Goal: Task Accomplishment & Management: Manage account settings

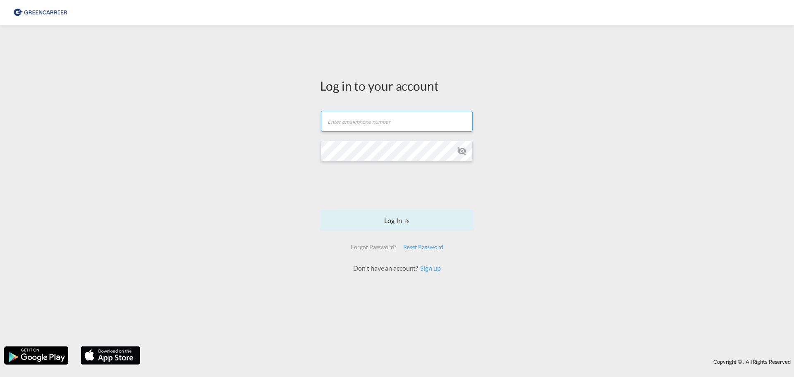
click at [390, 119] on input "text" at bounding box center [397, 121] width 152 height 21
type input "[EMAIL_ADDRESS][DOMAIN_NAME]"
click at [395, 223] on button "Log In" at bounding box center [397, 220] width 154 height 21
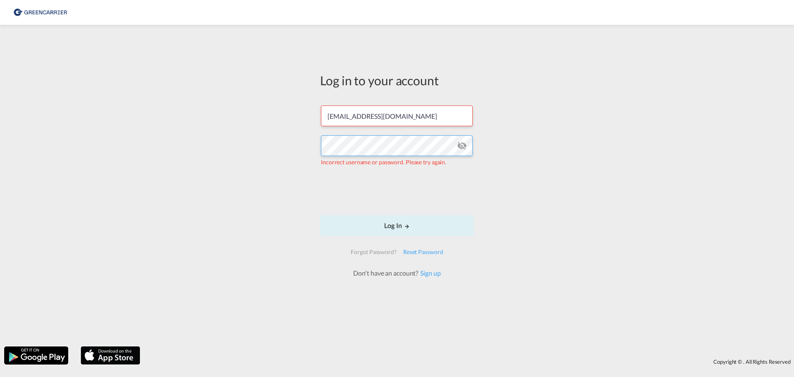
click at [290, 146] on div "Log in to your account info@kaylalogistics.de Incorrect username or password. P…" at bounding box center [397, 185] width 794 height 313
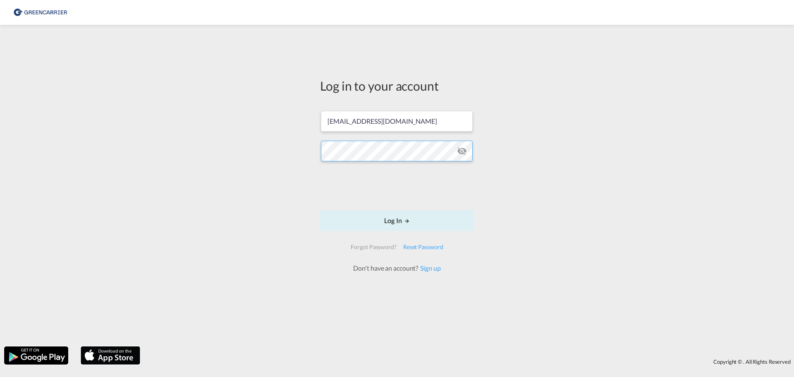
click at [320, 210] on button "Log In" at bounding box center [397, 220] width 154 height 21
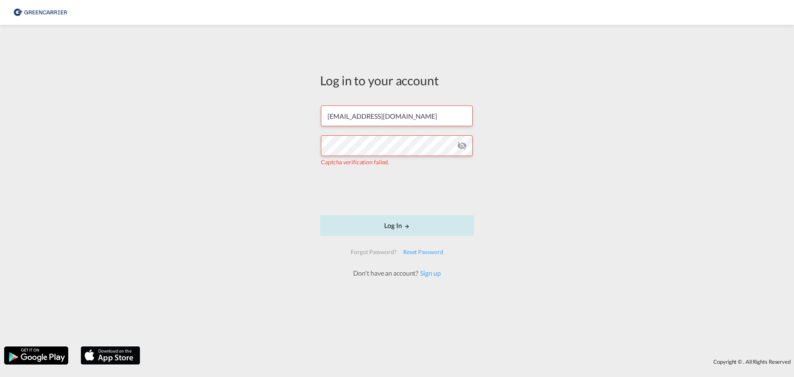
click at [397, 229] on button "Log In" at bounding box center [397, 225] width 154 height 21
click at [426, 251] on div "Reset Password" at bounding box center [423, 251] width 47 height 15
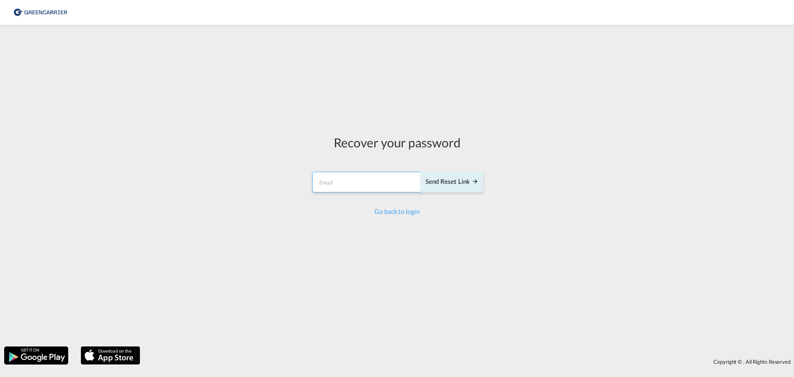
click at [379, 186] on input "email" at bounding box center [367, 182] width 110 height 21
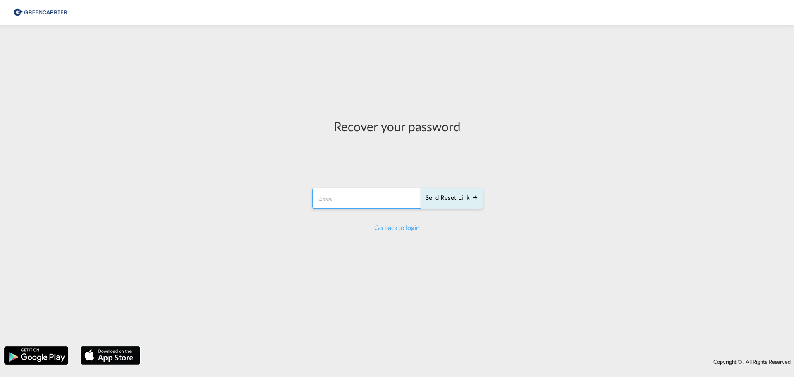
type input "[EMAIL_ADDRESS][DOMAIN_NAME]"
click at [448, 197] on div "Send reset link" at bounding box center [451, 198] width 53 height 10
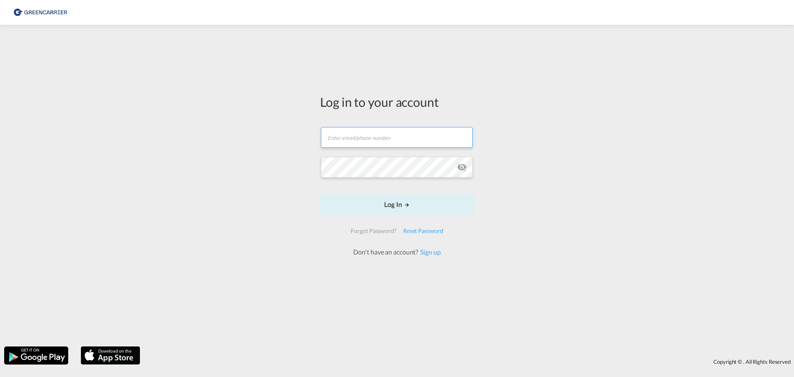
click at [358, 140] on input "text" at bounding box center [397, 137] width 152 height 21
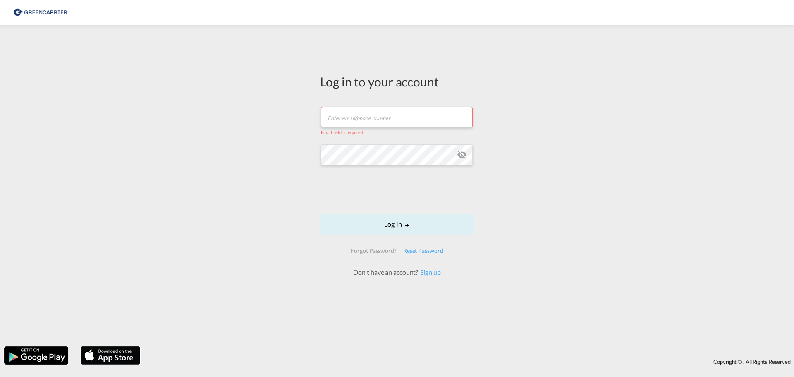
click at [374, 117] on input "text" at bounding box center [397, 117] width 152 height 21
type input "[EMAIL_ADDRESS][DOMAIN_NAME]"
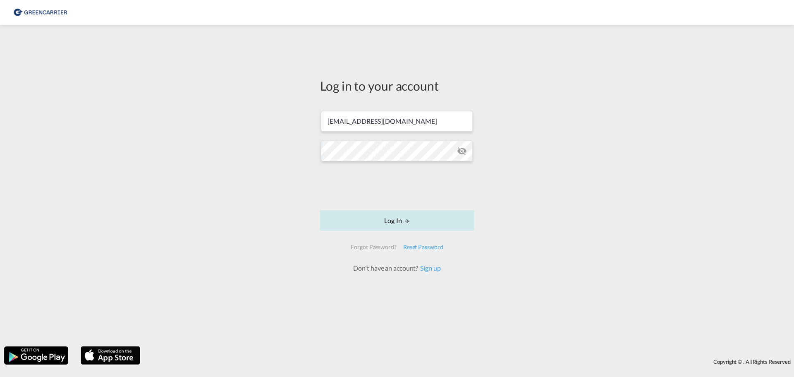
click at [382, 222] on button "Log In" at bounding box center [397, 220] width 154 height 21
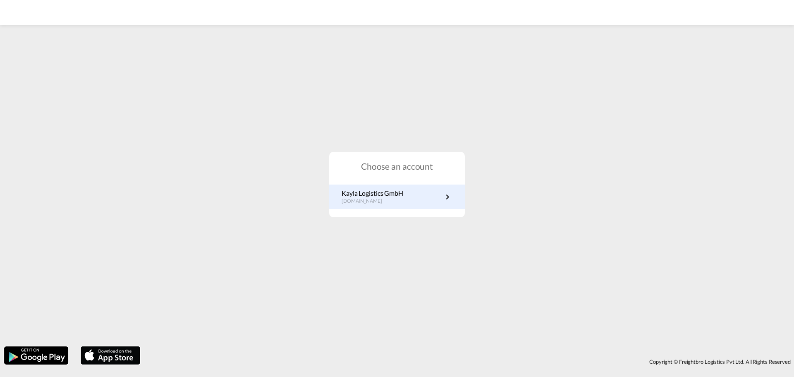
click at [394, 199] on p "[DOMAIN_NAME]" at bounding box center [372, 201] width 62 height 7
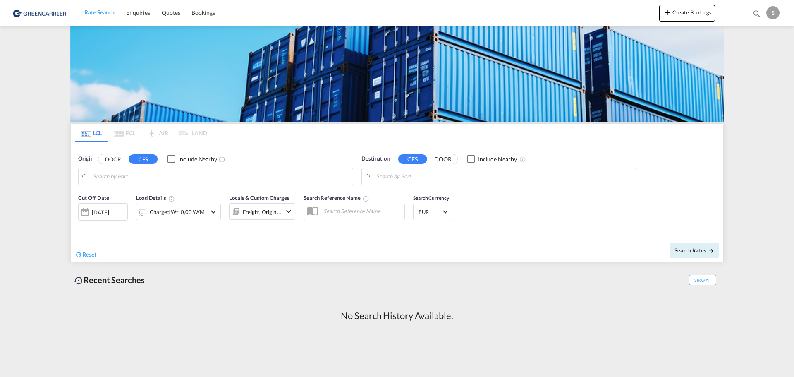
click at [771, 14] on div "S" at bounding box center [772, 12] width 13 height 13
click at [764, 38] on button "My Profile" at bounding box center [763, 36] width 54 height 17
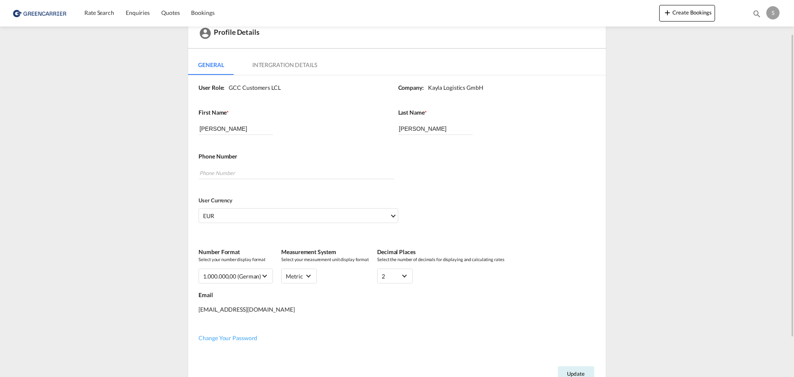
scroll to position [83, 0]
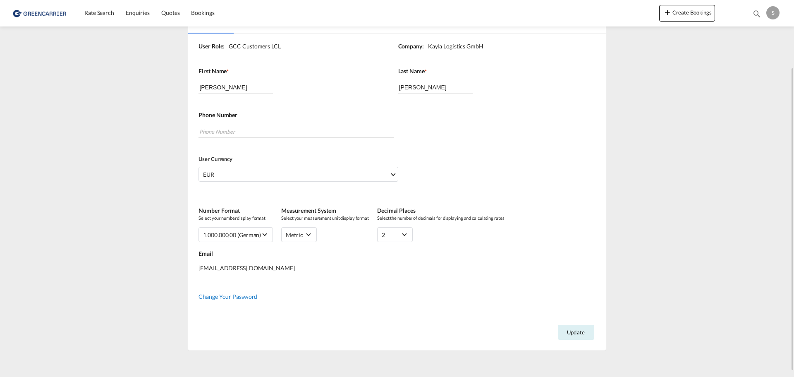
click at [232, 296] on span "Change Your Password" at bounding box center [227, 296] width 59 height 7
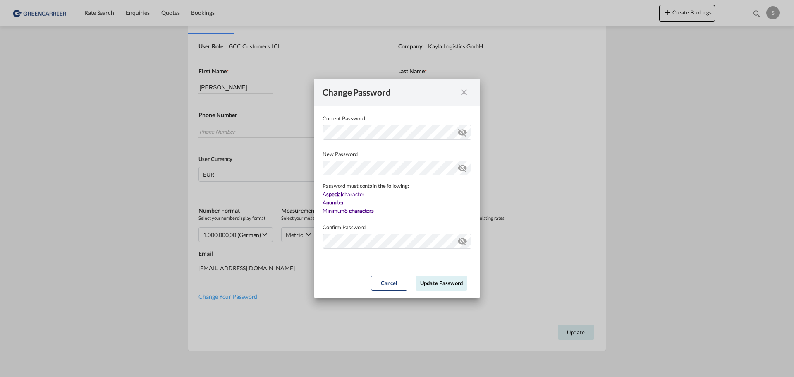
click at [366, 187] on div "Password must contain the following: A special character A number Minimum 8 cha…" at bounding box center [396, 186] width 149 height 57
click at [360, 240] on md-dialog-content "Current Password New Password Password must contain the following: A special ch…" at bounding box center [396, 186] width 165 height 161
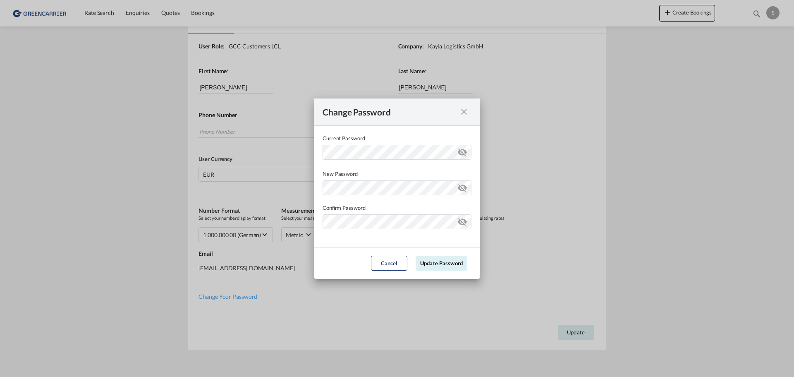
click at [464, 187] on md-icon "icon-eye-off" at bounding box center [462, 186] width 10 height 10
click at [465, 224] on md-icon "icon-eye-off" at bounding box center [462, 220] width 10 height 10
click at [453, 262] on button "Update Password" at bounding box center [441, 262] width 52 height 15
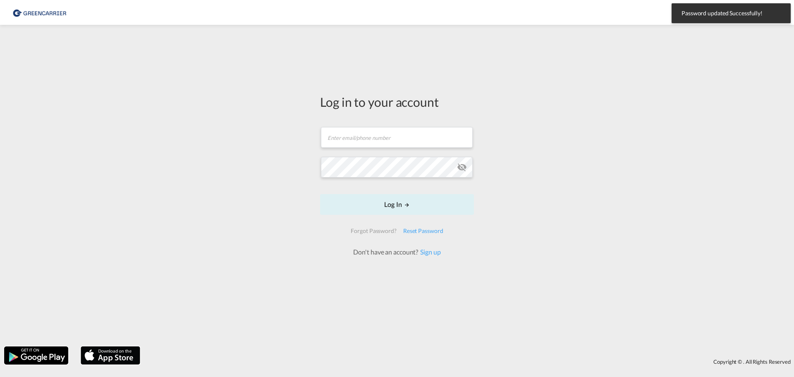
click at [353, 115] on div "Log in to your account Email field is required Password field is required Log I…" at bounding box center [397, 175] width 154 height 164
click at [355, 136] on input "text" at bounding box center [397, 137] width 152 height 21
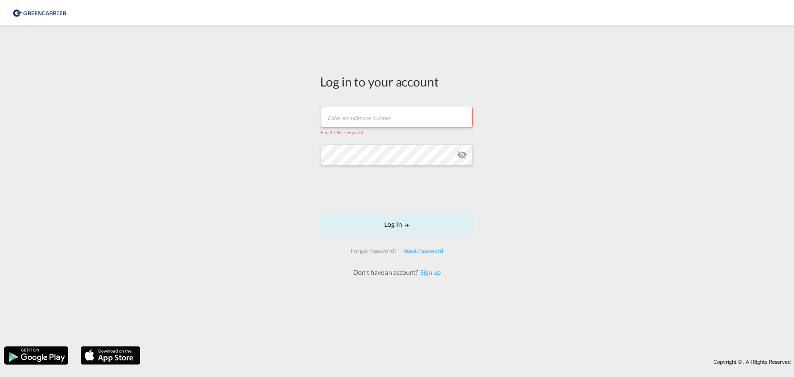
click at [376, 117] on input "text" at bounding box center [397, 117] width 152 height 21
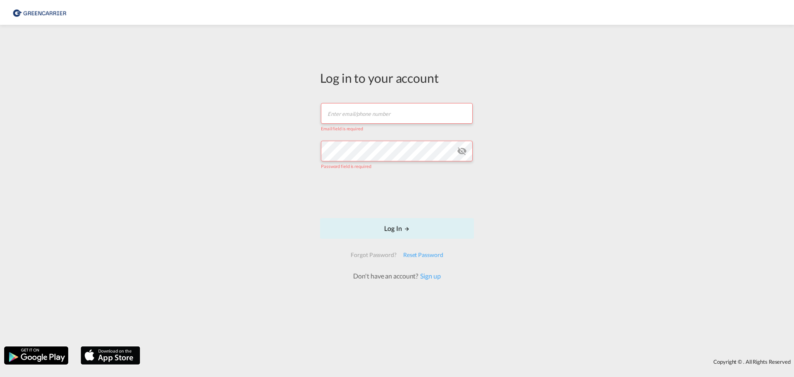
type input "[EMAIL_ADDRESS][DOMAIN_NAME]"
